Goal: Participate in discussion: Engage in conversation with other users on a specific topic

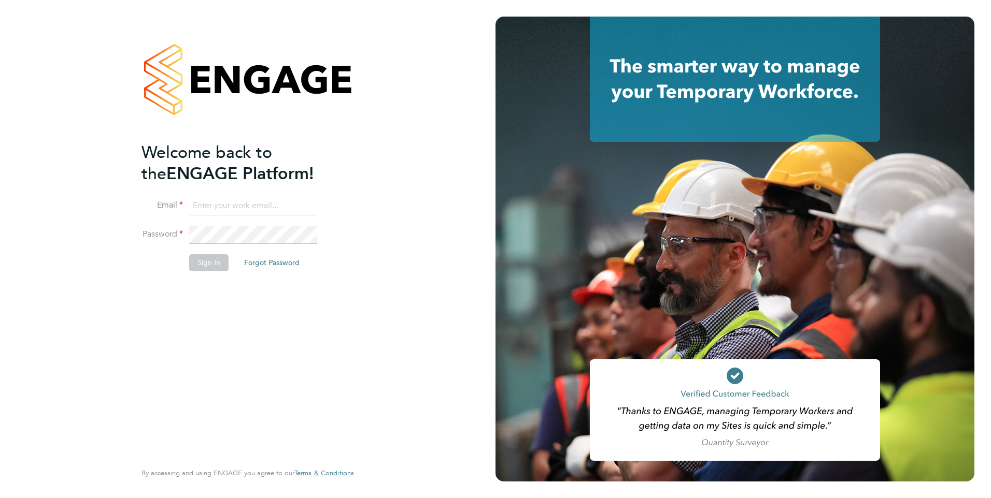
type input "[PERSON_NAME][EMAIL_ADDRESS][DOMAIN_NAME]"
click at [216, 262] on button "Sign In" at bounding box center [208, 262] width 39 height 17
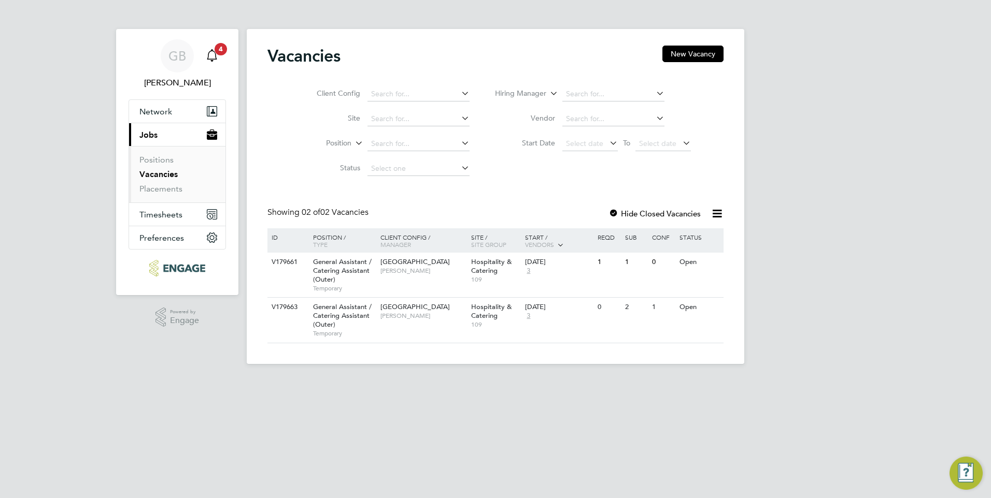
click at [212, 61] on icon "Main navigation" at bounding box center [211, 61] width 3 height 2
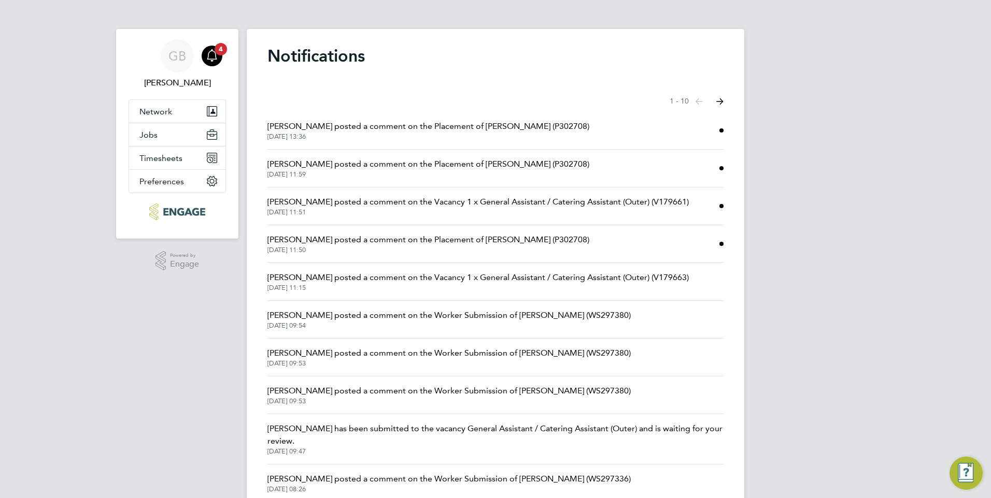
click at [393, 242] on span "[PERSON_NAME] posted a comment on the Placement of [PERSON_NAME] (P302708)" at bounding box center [428, 240] width 322 height 12
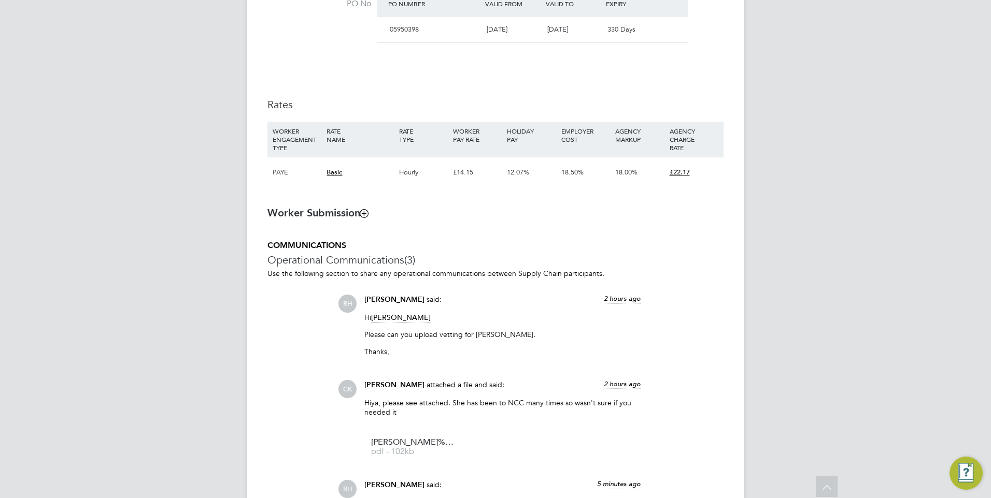
scroll to position [674, 0]
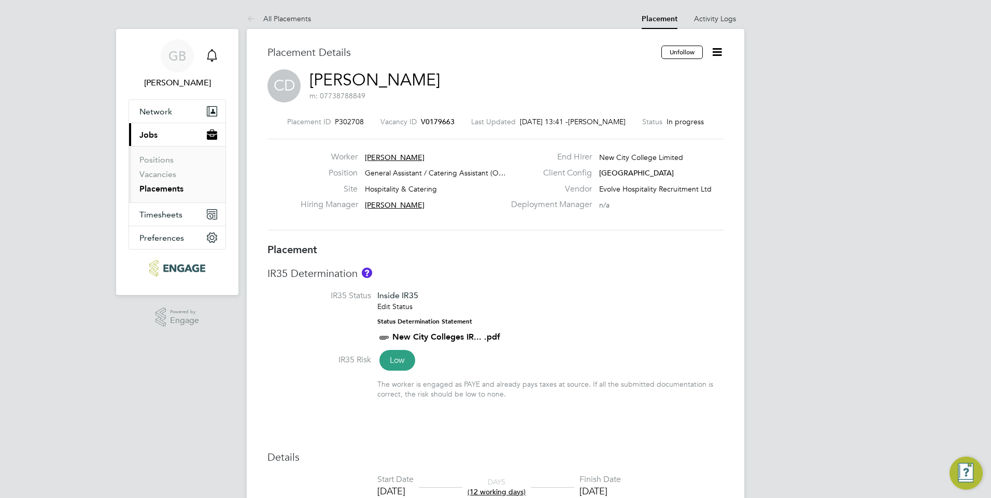
click at [211, 56] on icon "Main navigation" at bounding box center [212, 55] width 12 height 12
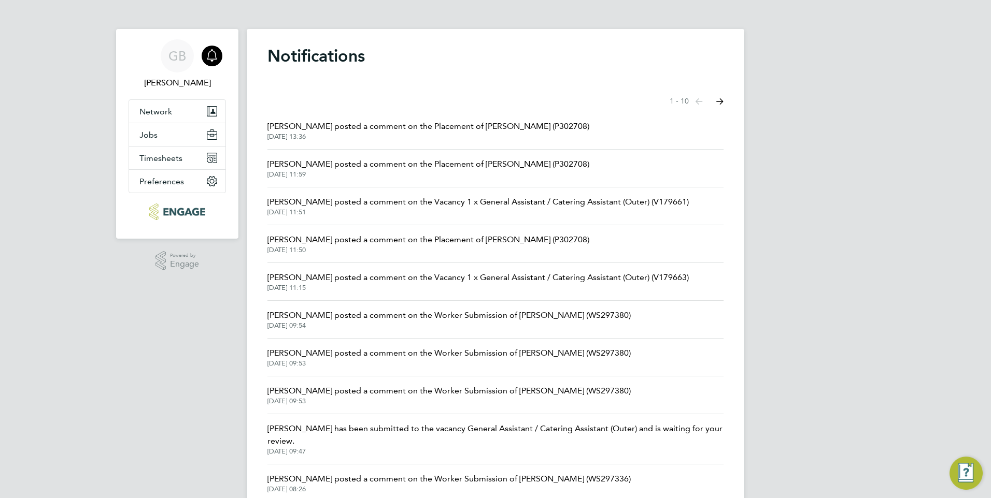
click at [328, 206] on span "[PERSON_NAME] posted a comment on the Vacancy 1 x General Assistant / Catering …" at bounding box center [477, 202] width 421 height 12
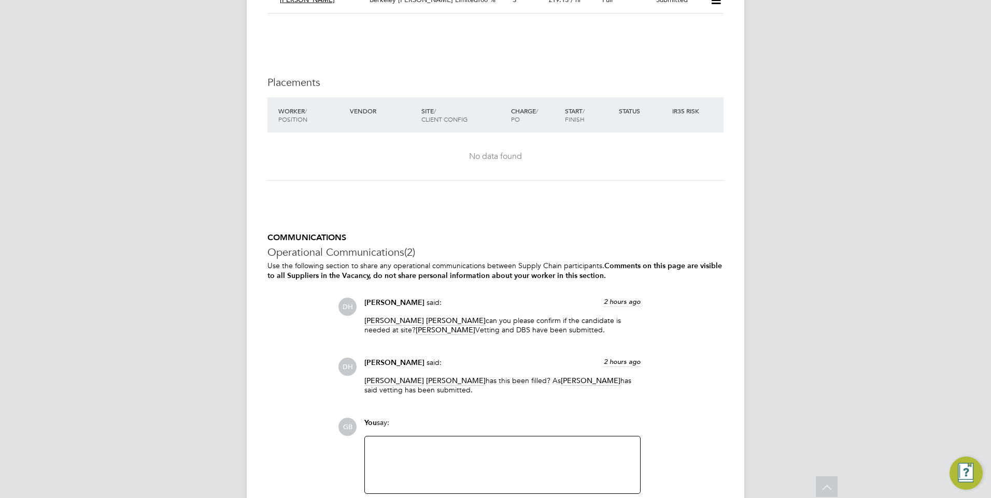
click at [396, 447] on div at bounding box center [502, 465] width 263 height 45
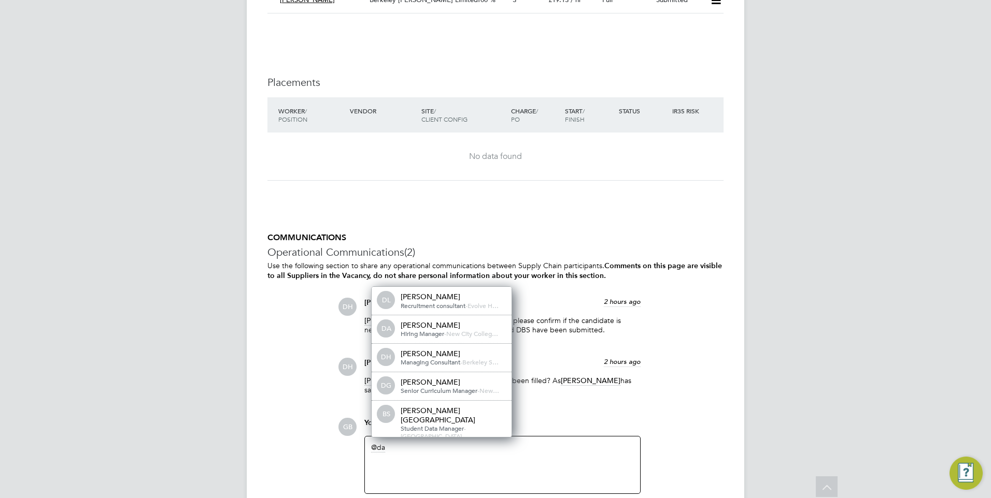
click at [553, 421] on div "You say:" at bounding box center [502, 427] width 276 height 18
click at [417, 364] on span "Managing Consultant" at bounding box center [431, 362] width 60 height 8
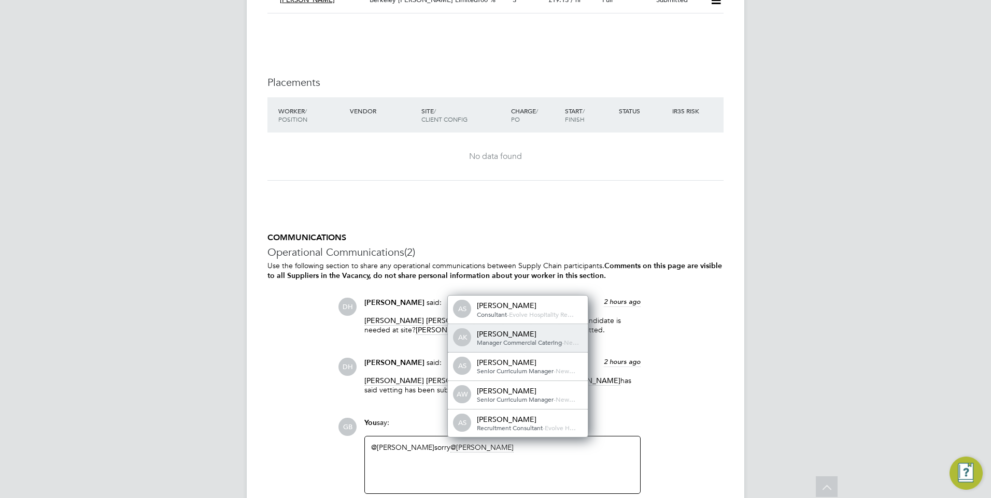
click at [513, 341] on div "Manager Commercial Catering - Ne…" at bounding box center [529, 343] width 104 height 8
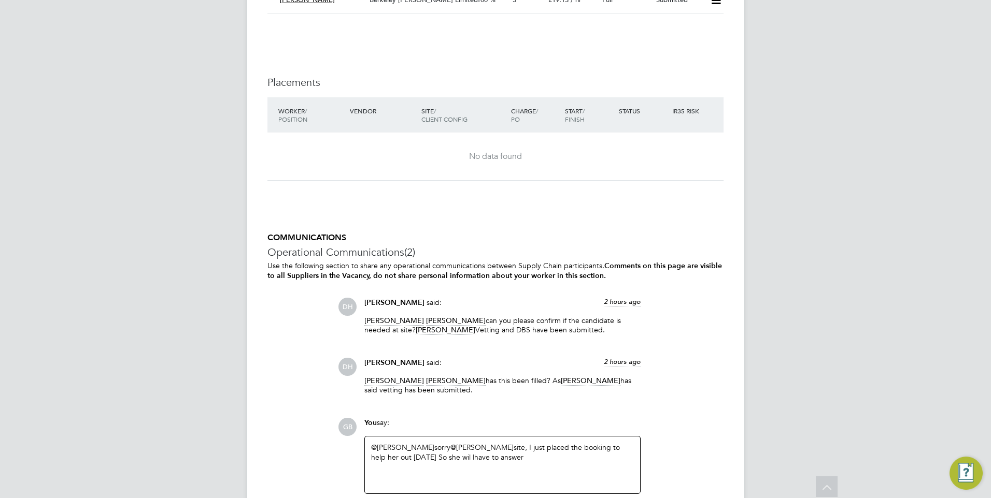
click at [459, 453] on div "@[PERSON_NAME] ​ sorry @[PERSON_NAME] ​ site, I just placed the booking to help…" at bounding box center [502, 465] width 263 height 45
click at [459, 454] on div "@[PERSON_NAME] ​ sorry @[PERSON_NAME] ​ site, I just placed the booking to help…" at bounding box center [502, 465] width 263 height 45
click at [466, 456] on div "@[PERSON_NAME] ​ sorry @[PERSON_NAME] ​ site, I just placed the booking to help…" at bounding box center [502, 465] width 263 height 45
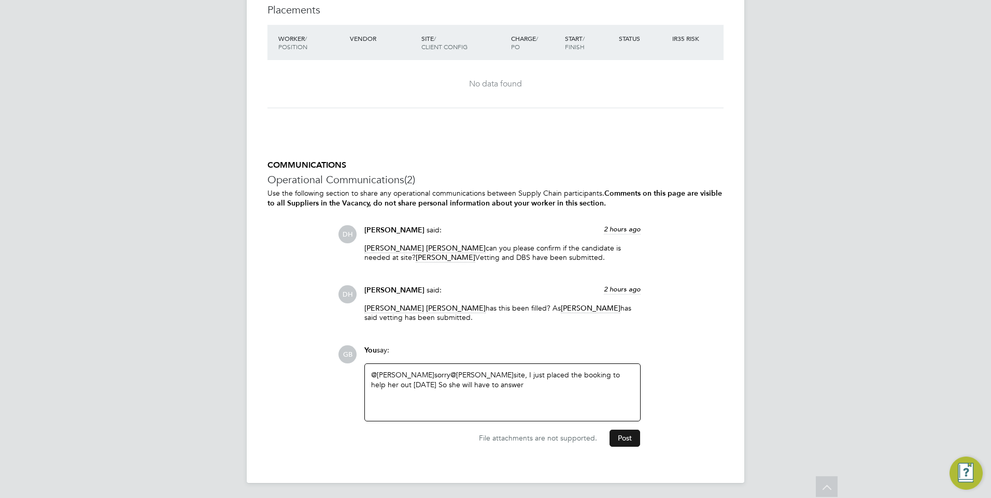
click at [622, 437] on button "Post" at bounding box center [624, 438] width 31 height 17
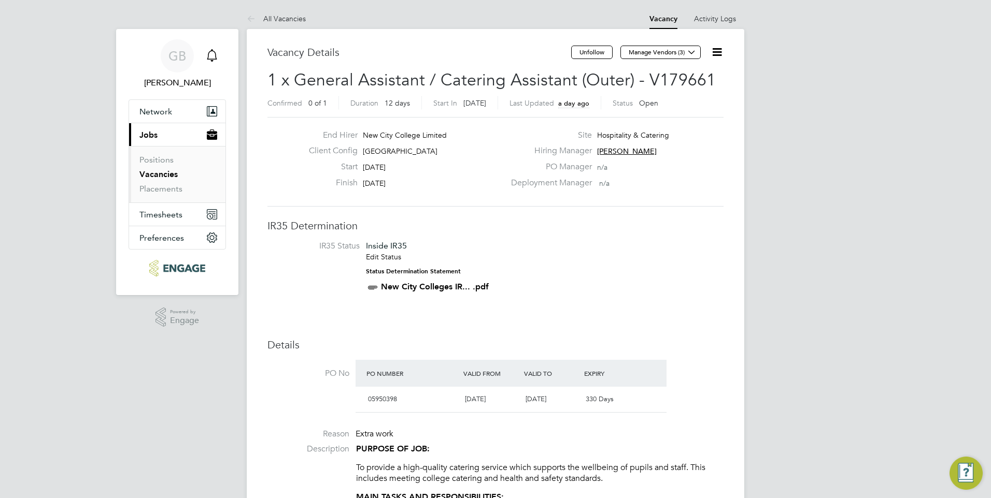
click at [211, 52] on icon "Main navigation" at bounding box center [212, 55] width 12 height 12
